Goal: Use online tool/utility: Utilize a website feature to perform a specific function

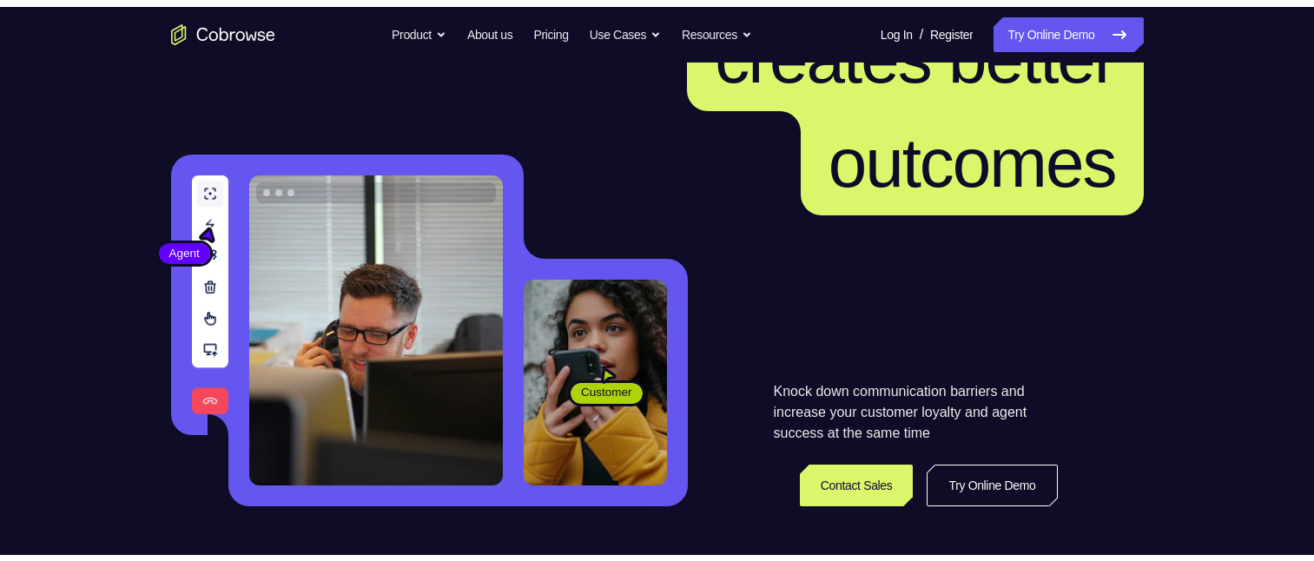
scroll to position [260, 0]
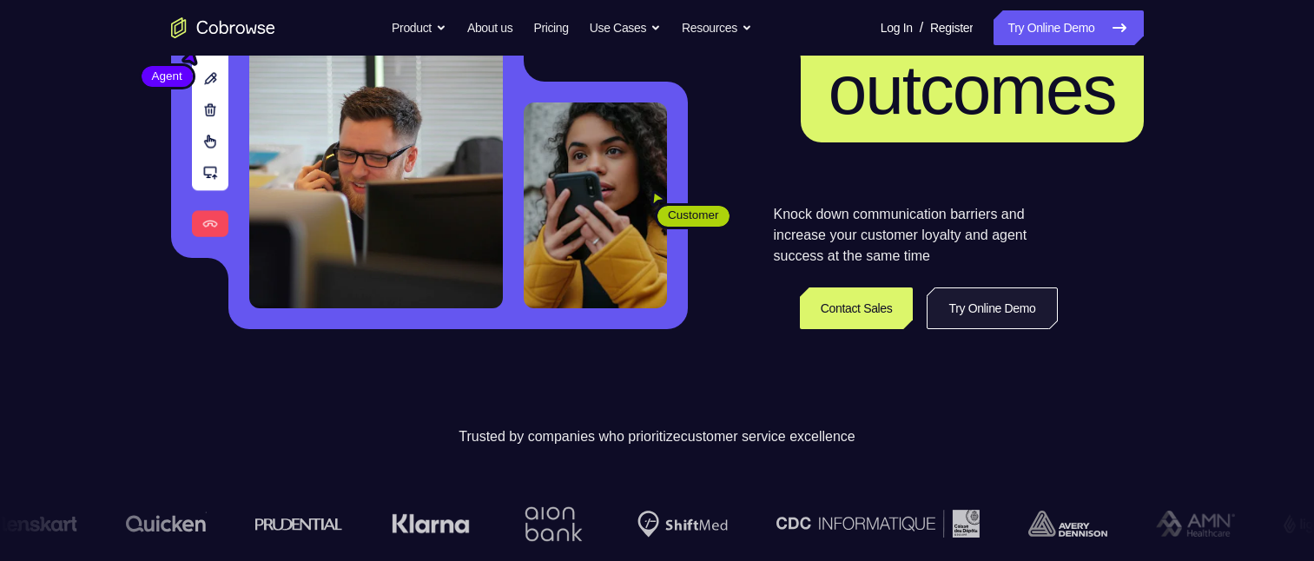
click at [966, 313] on link "Try Online Demo" at bounding box center [991, 308] width 130 height 42
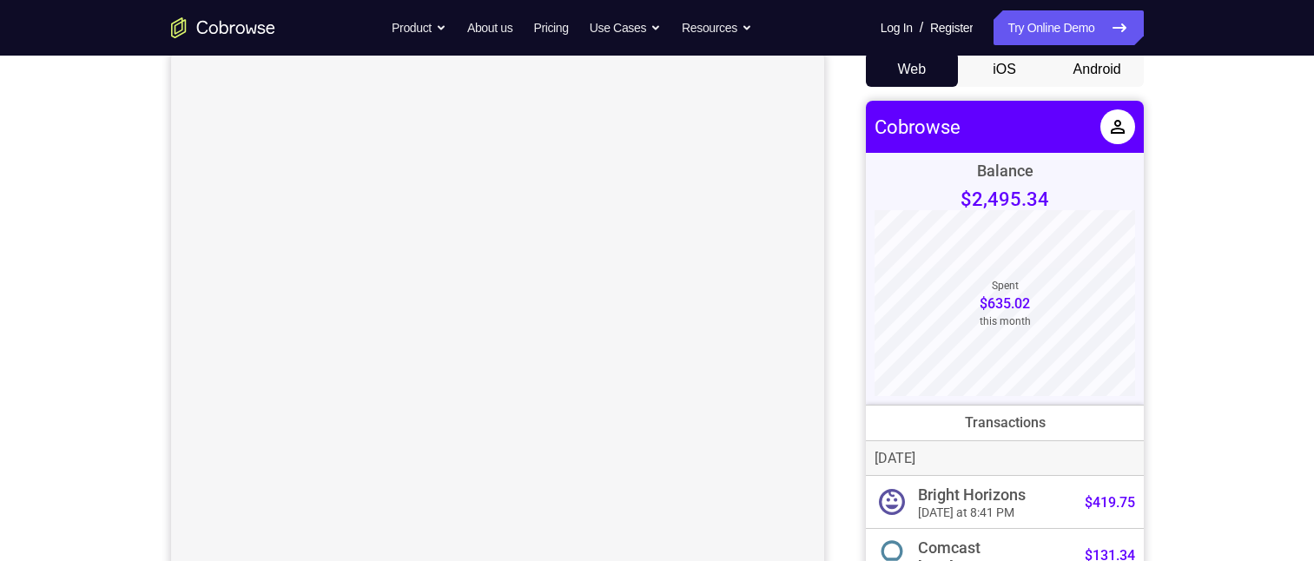
scroll to position [87, 0]
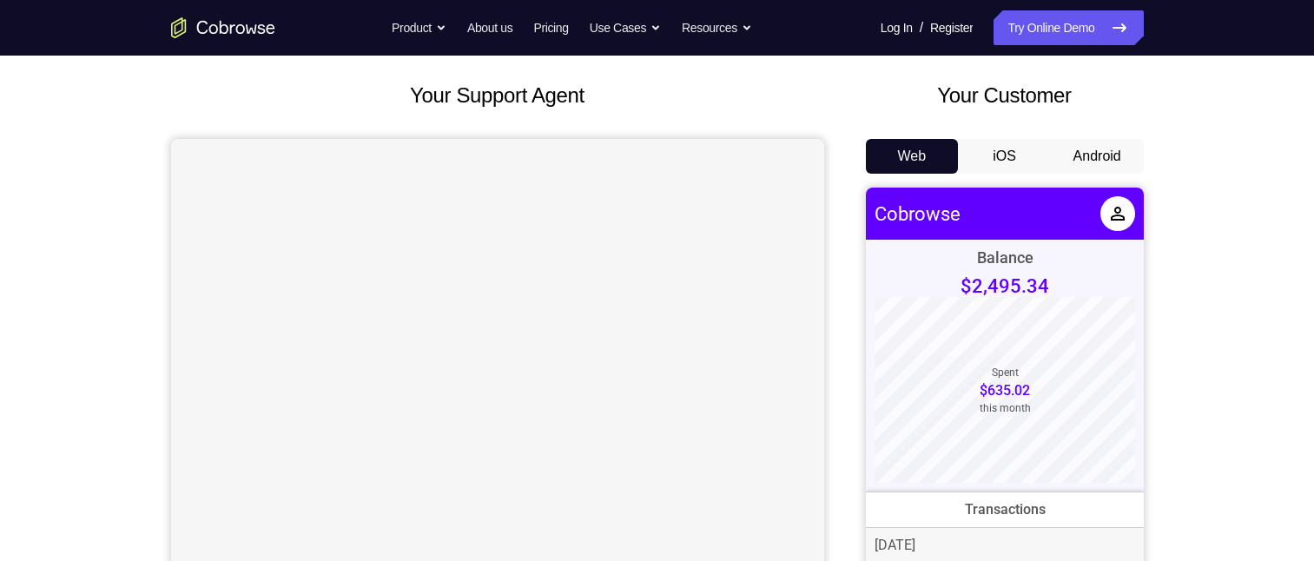
click at [1122, 157] on button "Android" at bounding box center [1097, 156] width 93 height 35
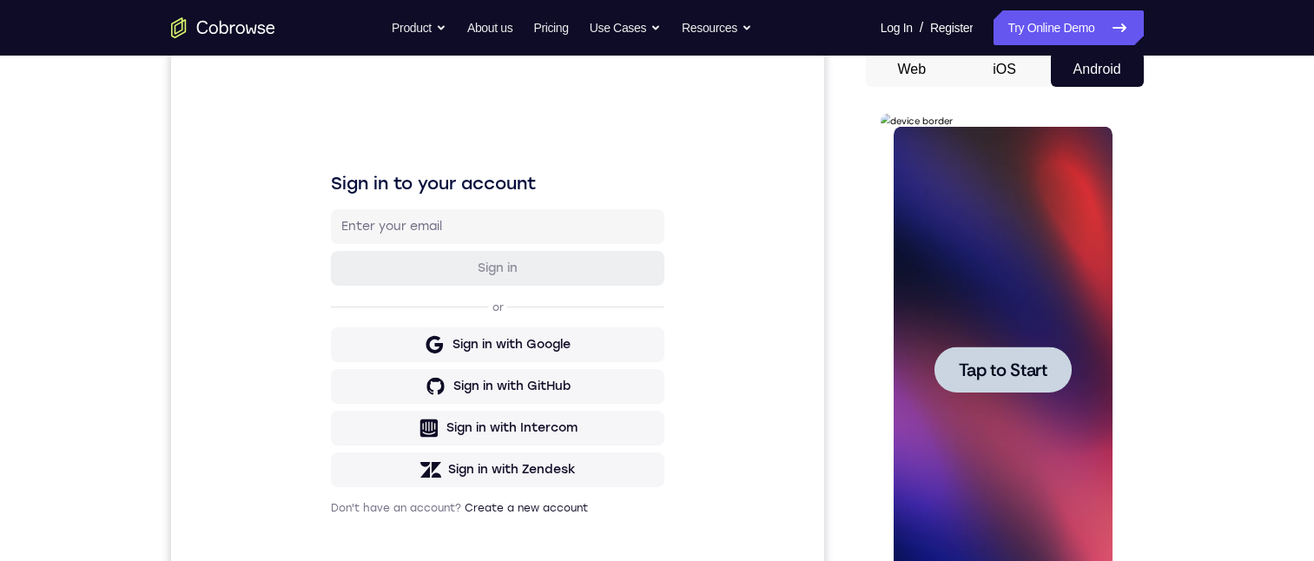
scroll to position [260, 0]
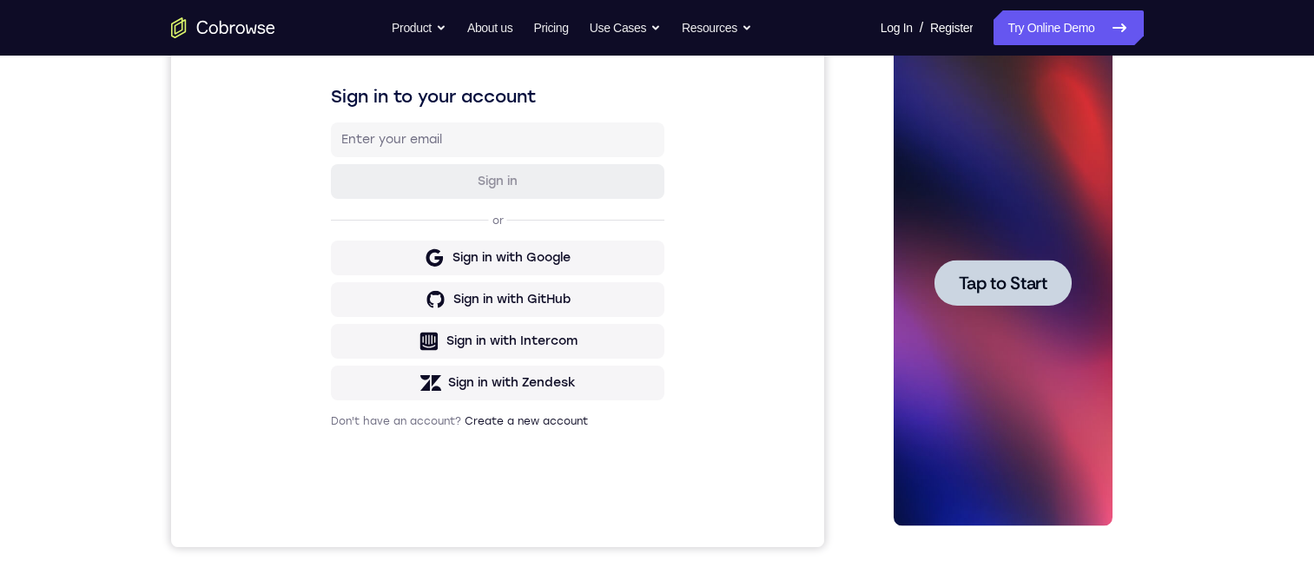
click at [1034, 279] on span "Tap to Start" at bounding box center [1003, 282] width 89 height 17
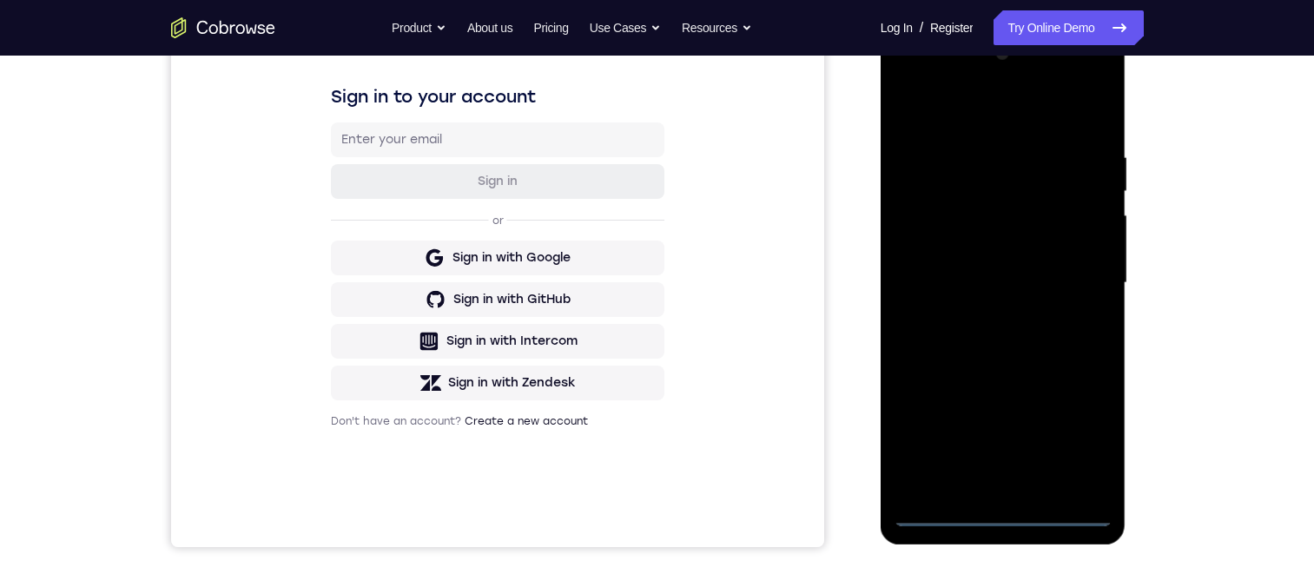
click at [942, 512] on div at bounding box center [1002, 283] width 219 height 486
click at [937, 511] on div at bounding box center [1002, 283] width 219 height 486
click at [1003, 487] on div at bounding box center [1002, 283] width 219 height 486
click at [980, 480] on div at bounding box center [1002, 283] width 219 height 486
click at [1000, 515] on div at bounding box center [1002, 283] width 219 height 486
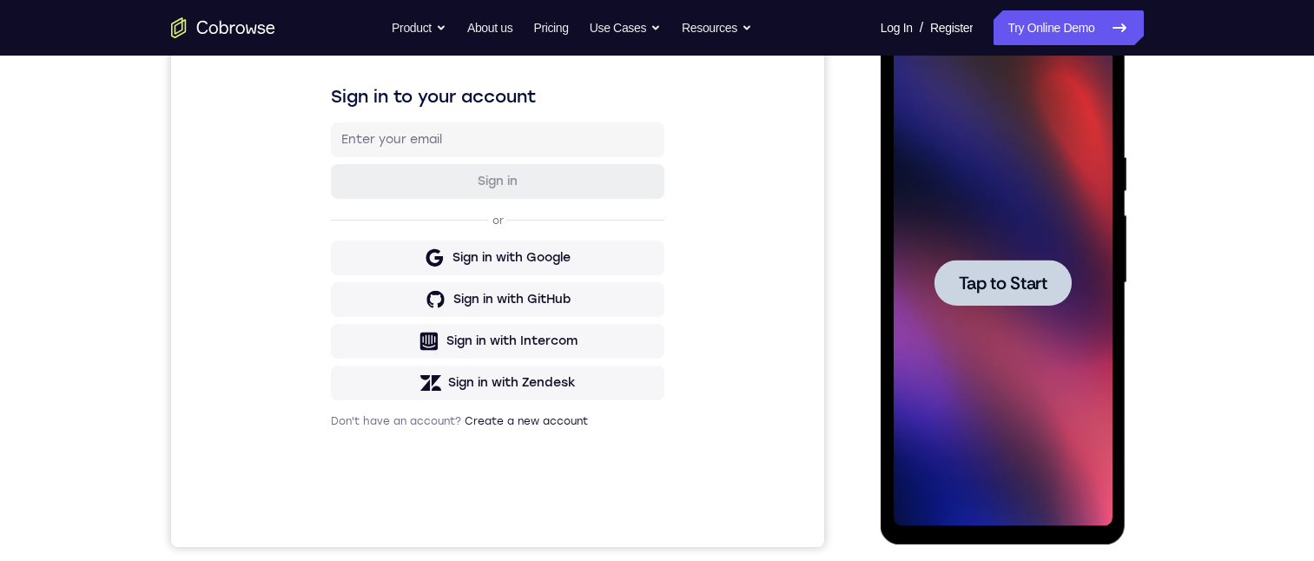
click at [1004, 280] on span "Tap to Start" at bounding box center [1003, 282] width 89 height 17
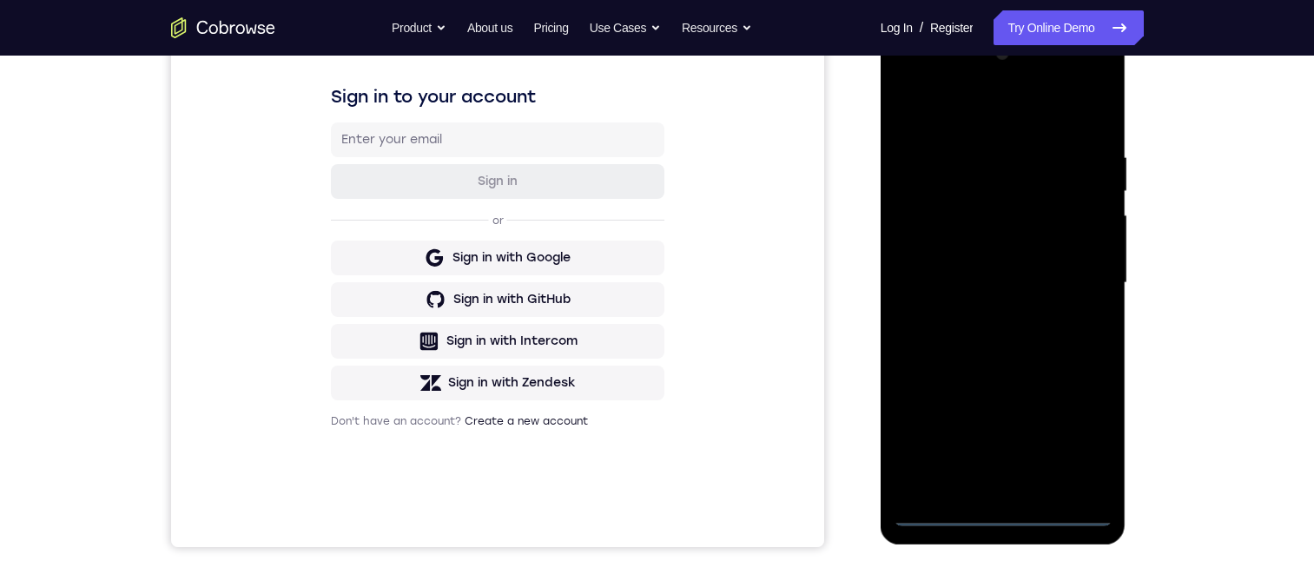
click at [941, 511] on div at bounding box center [1002, 283] width 219 height 486
click at [941, 476] on div at bounding box center [1002, 283] width 219 height 486
click at [1053, 381] on div at bounding box center [1002, 283] width 219 height 486
click at [1040, 449] on div at bounding box center [1002, 283] width 219 height 486
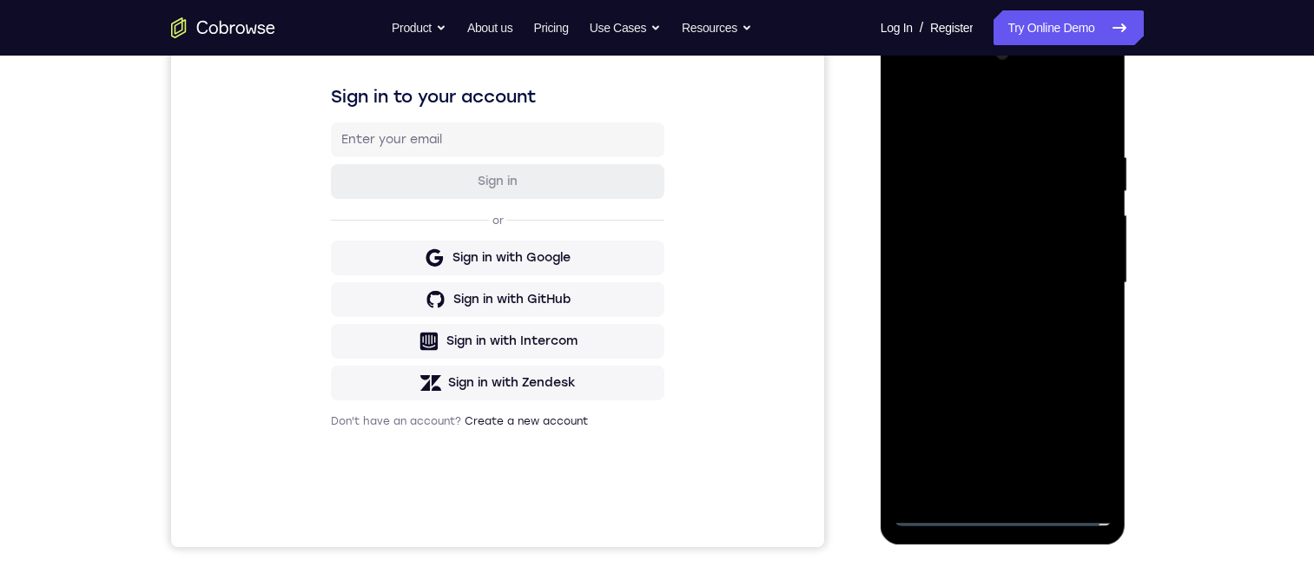
click at [936, 419] on div at bounding box center [1002, 283] width 219 height 486
click at [986, 385] on div at bounding box center [1002, 283] width 219 height 486
click at [1091, 438] on div at bounding box center [1002, 283] width 219 height 486
click at [1092, 448] on div at bounding box center [1002, 283] width 219 height 486
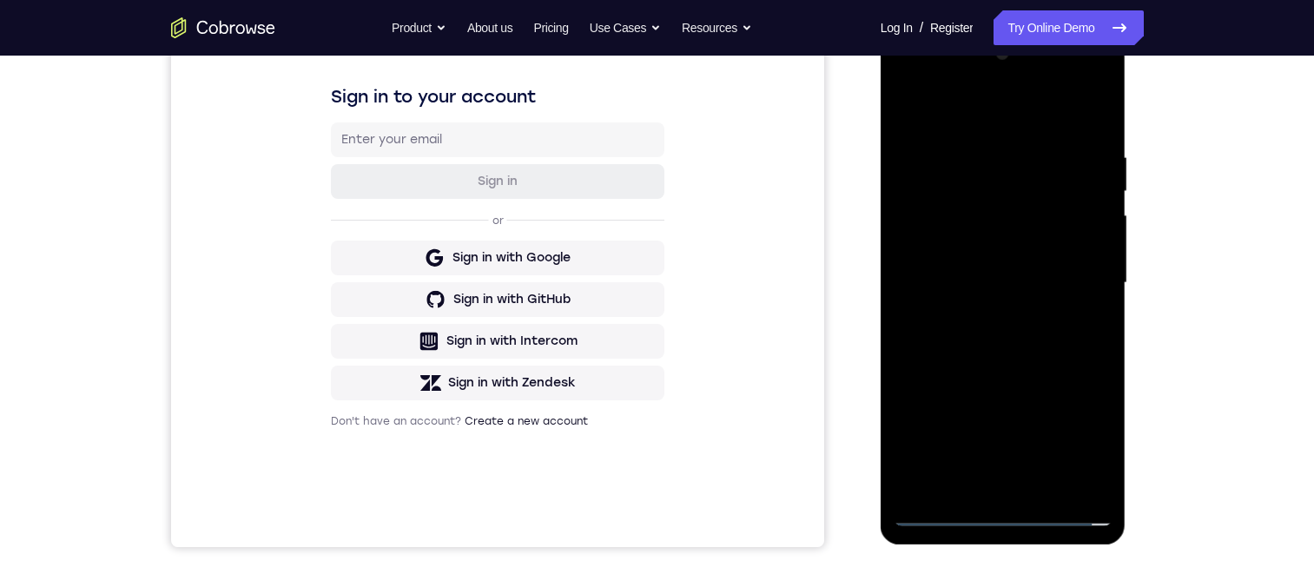
click at [1092, 448] on div at bounding box center [1002, 283] width 219 height 486
click at [944, 506] on div at bounding box center [1002, 283] width 219 height 486
click at [938, 509] on div at bounding box center [1002, 283] width 219 height 486
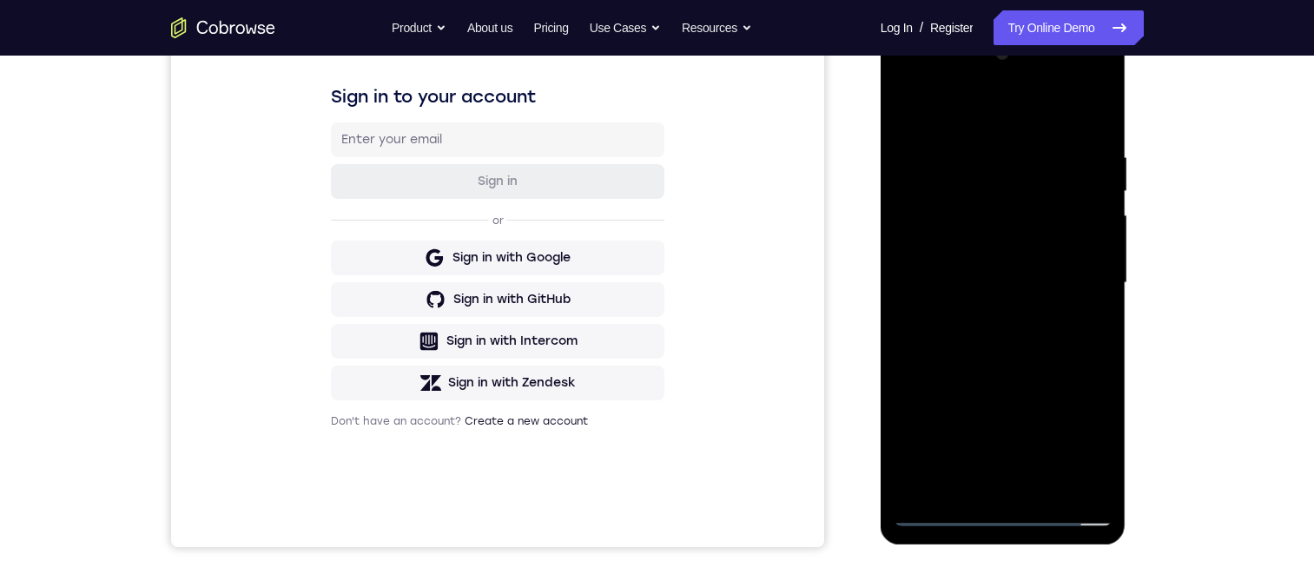
click at [1070, 437] on div at bounding box center [1002, 283] width 219 height 486
click at [980, 107] on div at bounding box center [1002, 283] width 219 height 486
click at [1070, 277] on div at bounding box center [1002, 283] width 219 height 486
click at [1015, 287] on div at bounding box center [1002, 283] width 219 height 486
click at [1005, 316] on div at bounding box center [1002, 283] width 219 height 486
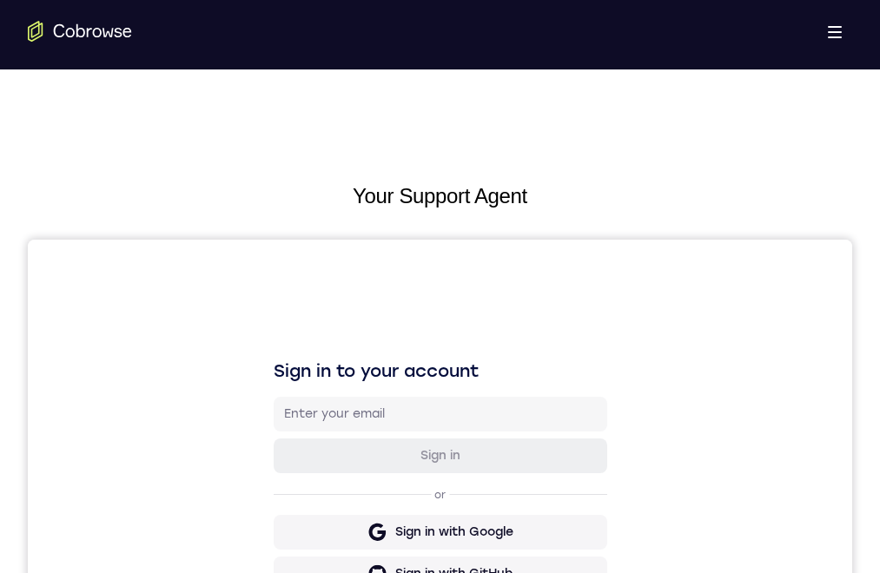
scroll to position [174, 0]
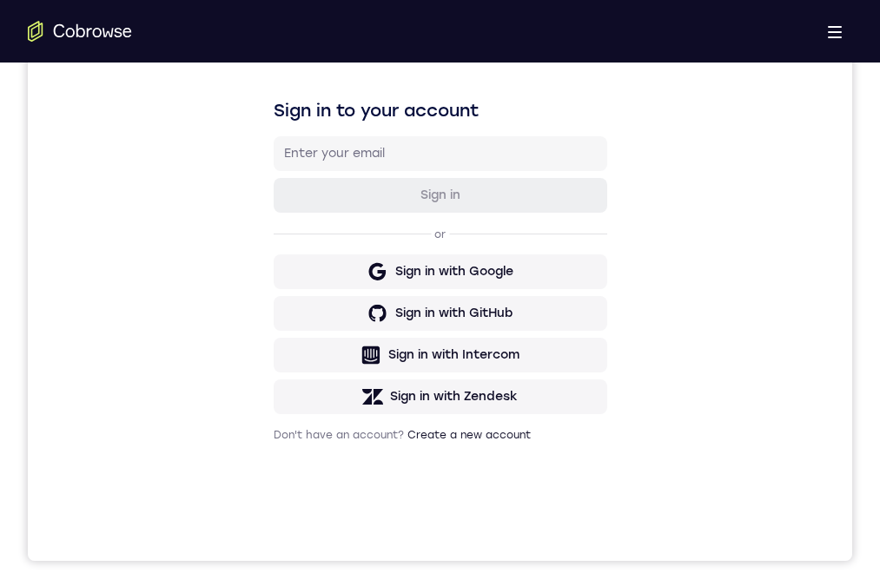
drag, startPoint x: 471, startPoint y: 966, endPoint x: 1174, endPoint y: 1165, distance: 730.0
drag, startPoint x: 369, startPoint y: 1202, endPoint x: 856, endPoint y: 1210, distance: 487.2
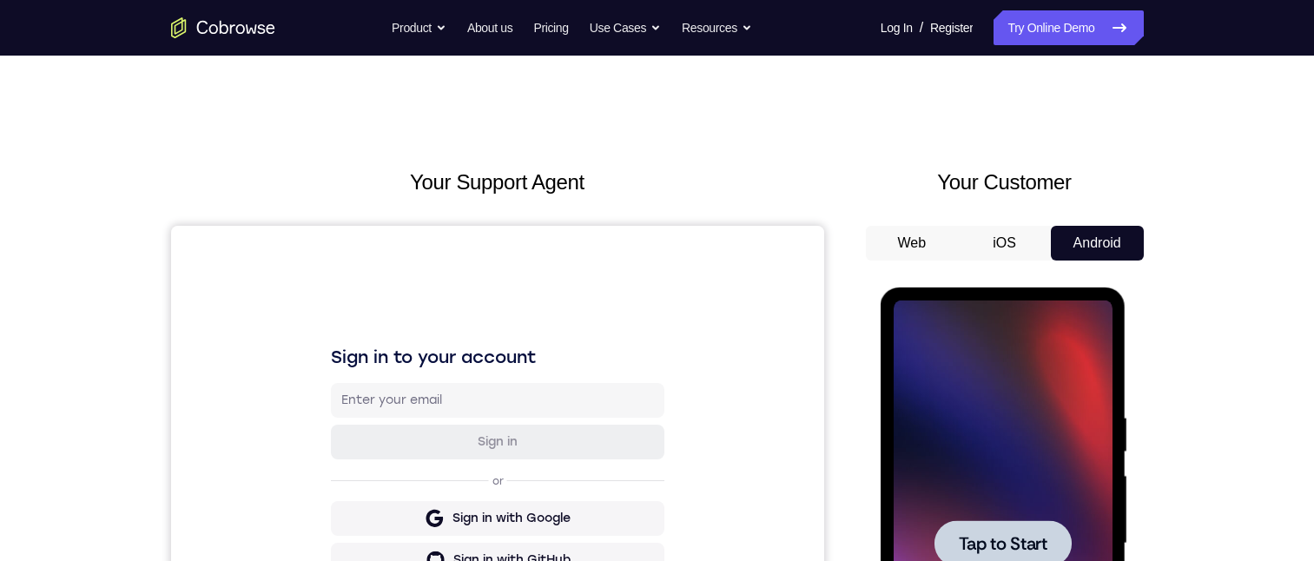
scroll to position [347, 0]
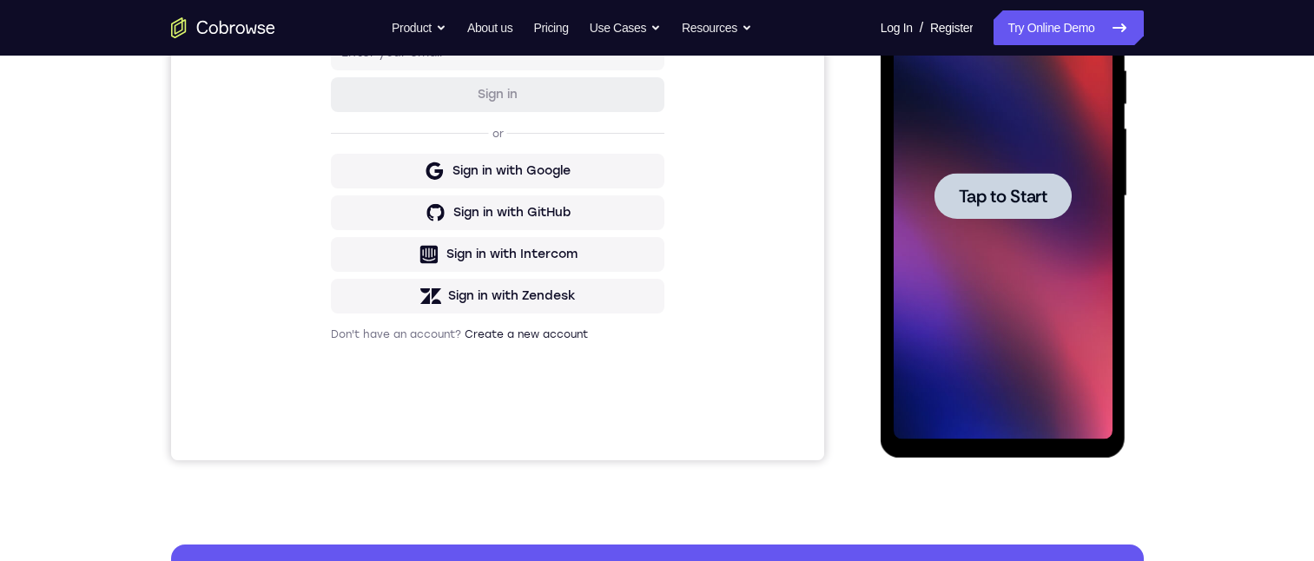
click at [983, 188] on span "Tap to Start" at bounding box center [1003, 196] width 89 height 17
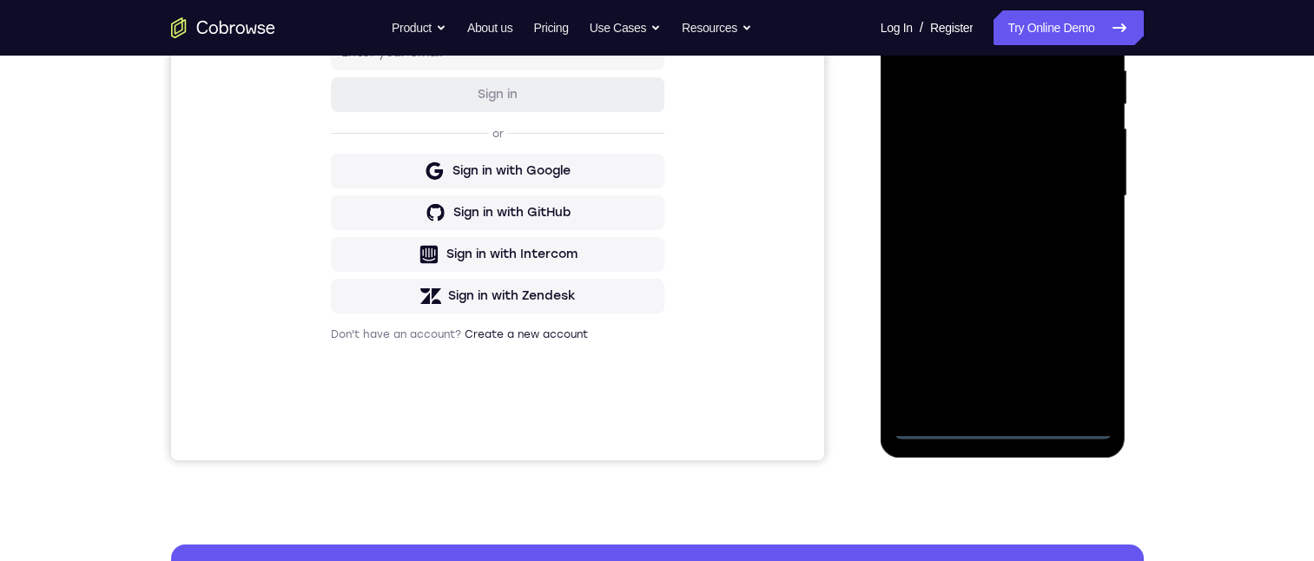
scroll to position [260, 0]
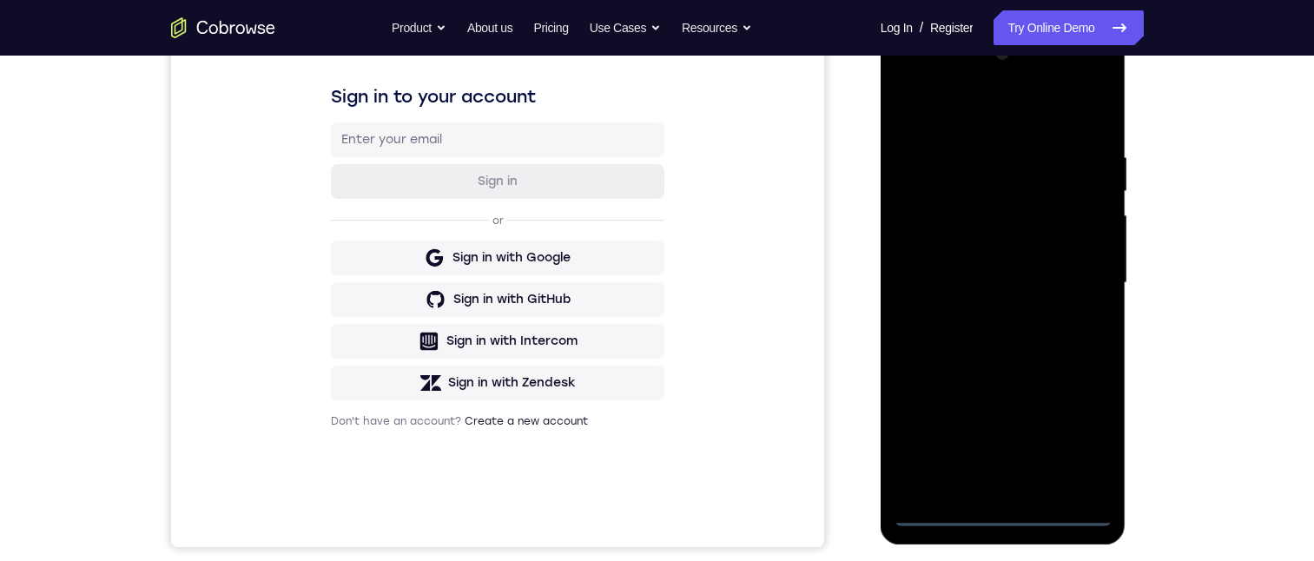
click at [938, 511] on div at bounding box center [1002, 283] width 219 height 486
click at [942, 509] on div at bounding box center [1002, 283] width 219 height 486
click at [1071, 431] on div at bounding box center [1002, 283] width 219 height 486
click at [972, 115] on div at bounding box center [1002, 283] width 219 height 486
click at [979, 235] on div at bounding box center [1002, 283] width 219 height 486
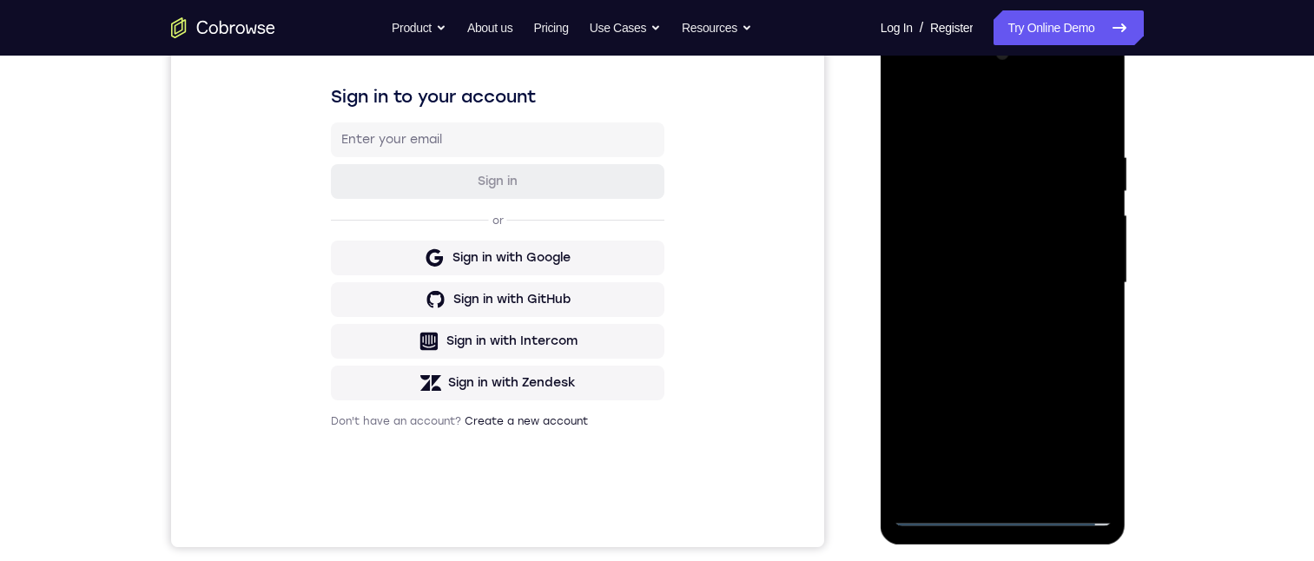
click at [981, 188] on div at bounding box center [1002, 283] width 219 height 486
click at [927, 174] on div at bounding box center [1002, 283] width 219 height 486
click at [977, 351] on div at bounding box center [1002, 283] width 219 height 486
click at [997, 197] on div at bounding box center [1002, 283] width 219 height 486
drag, startPoint x: 989, startPoint y: 220, endPoint x: 985, endPoint y: 211, distance: 9.7
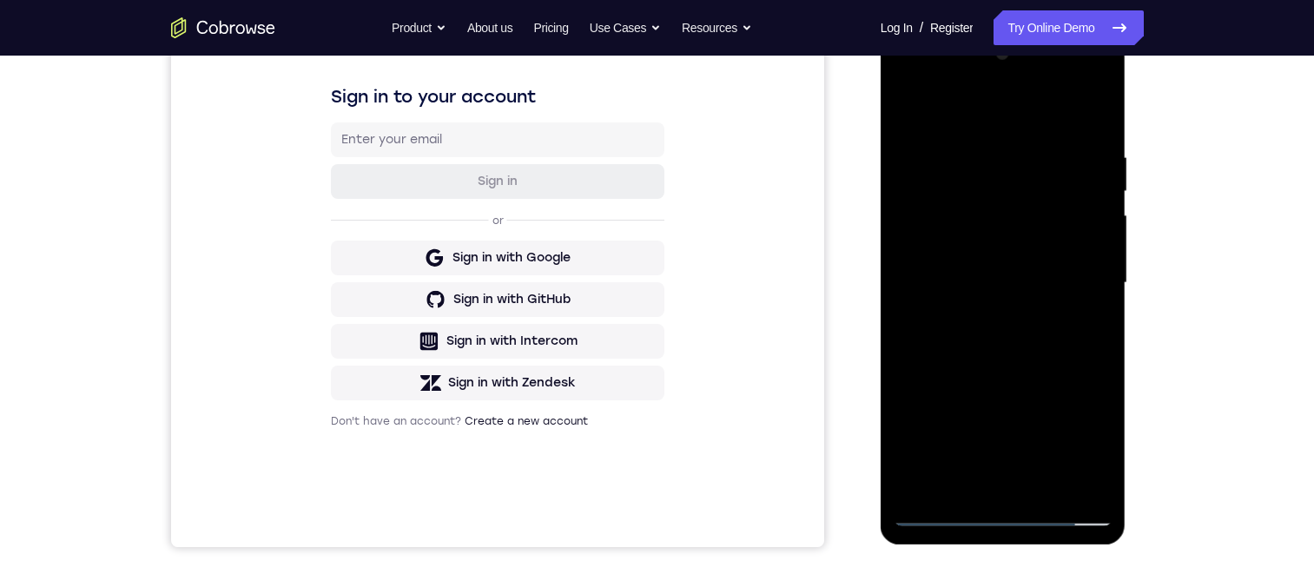
click at [988, 220] on div at bounding box center [1002, 283] width 219 height 486
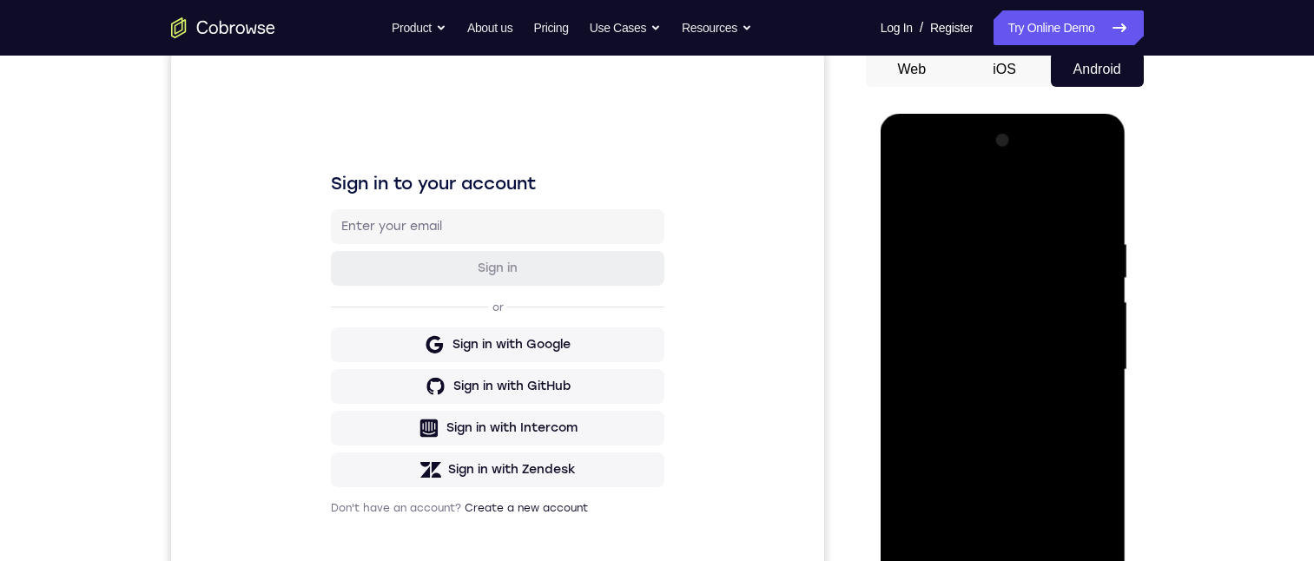
click at [904, 167] on div at bounding box center [1002, 370] width 219 height 486
click at [946, 560] on div at bounding box center [1002, 370] width 219 height 486
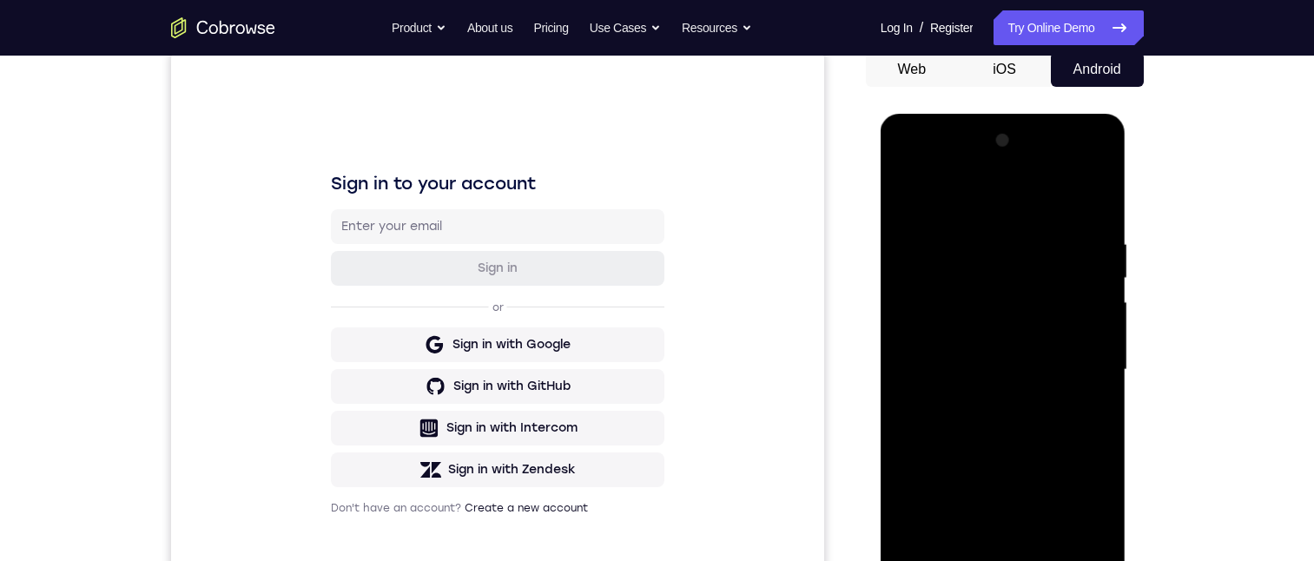
click at [946, 560] on div at bounding box center [1002, 370] width 219 height 486
